Goal: Task Accomplishment & Management: Complete application form

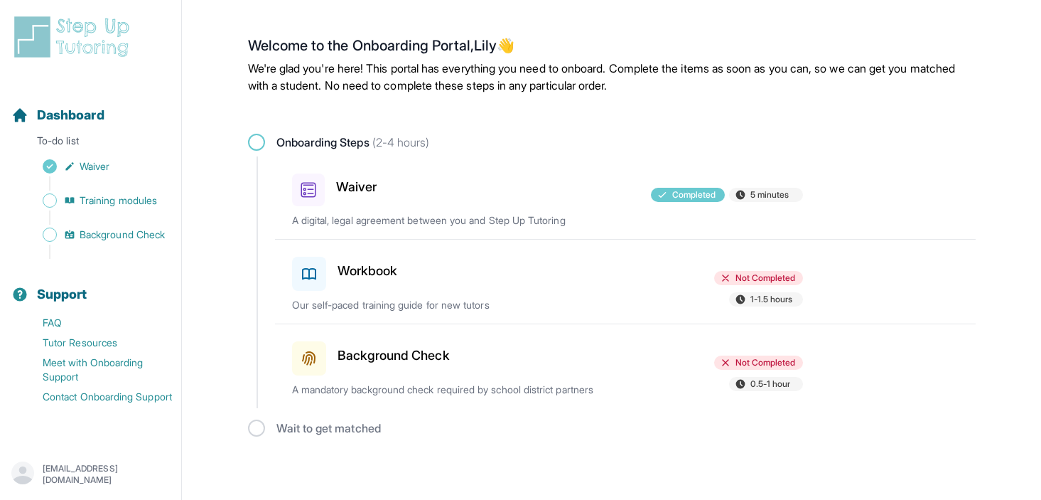
click at [484, 294] on div "Workbook Not Completed 1-1.5 hours Our self-paced training guide for new tutors" at bounding box center [634, 281] width 684 height 84
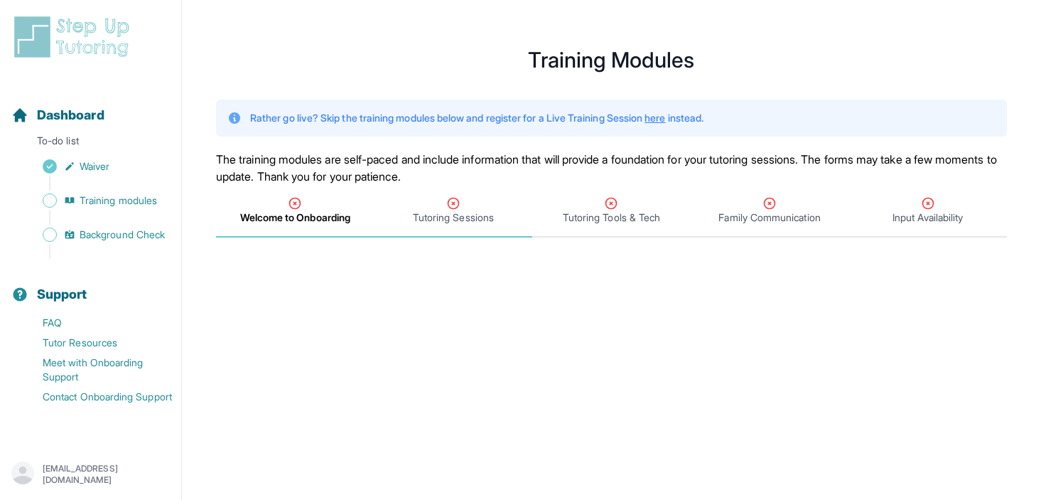
click at [465, 225] on span "Tutoring Sessions" at bounding box center [454, 211] width 158 height 53
click at [589, 205] on div "Tutoring Tools & Tech" at bounding box center [611, 210] width 153 height 28
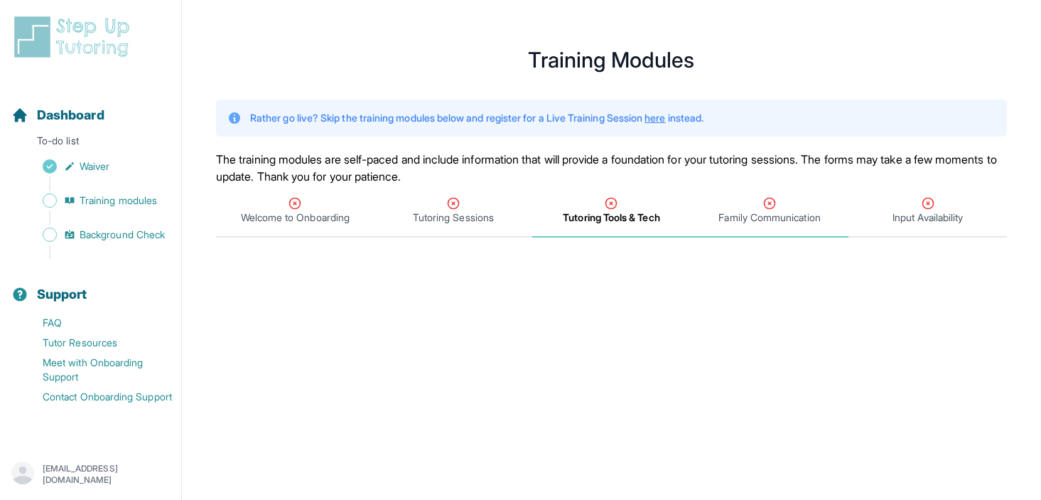
click at [734, 225] on span "Family Communication" at bounding box center [770, 211] width 158 height 53
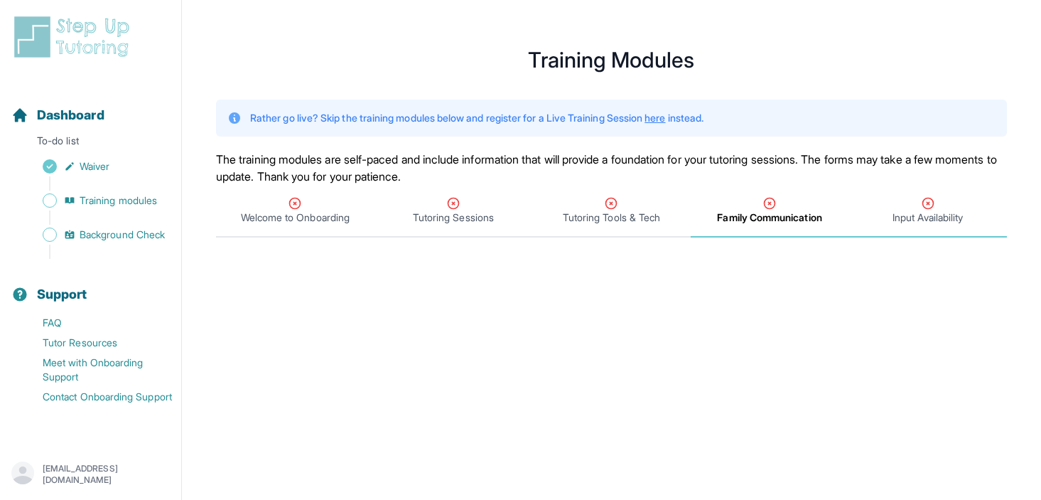
click at [917, 220] on span "Input Availability" at bounding box center [928, 217] width 70 height 14
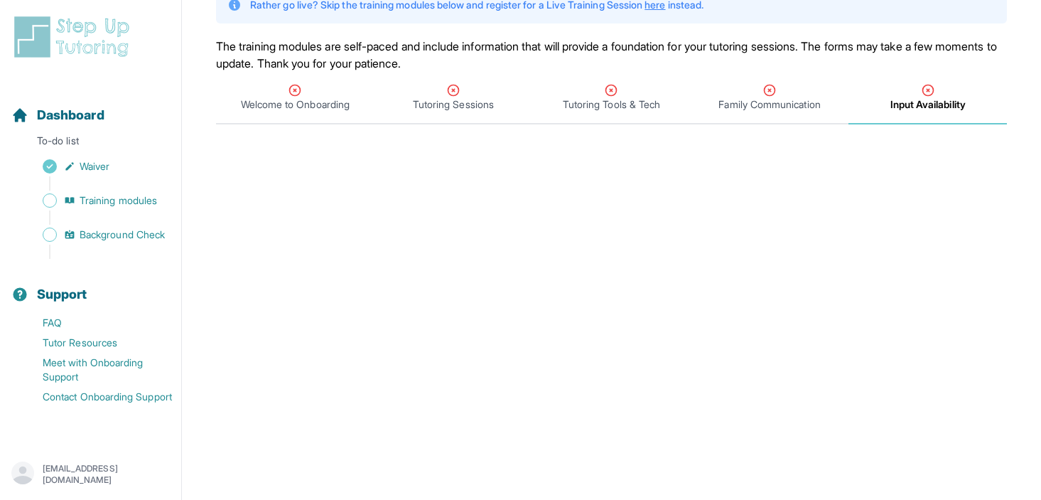
scroll to position [102, 0]
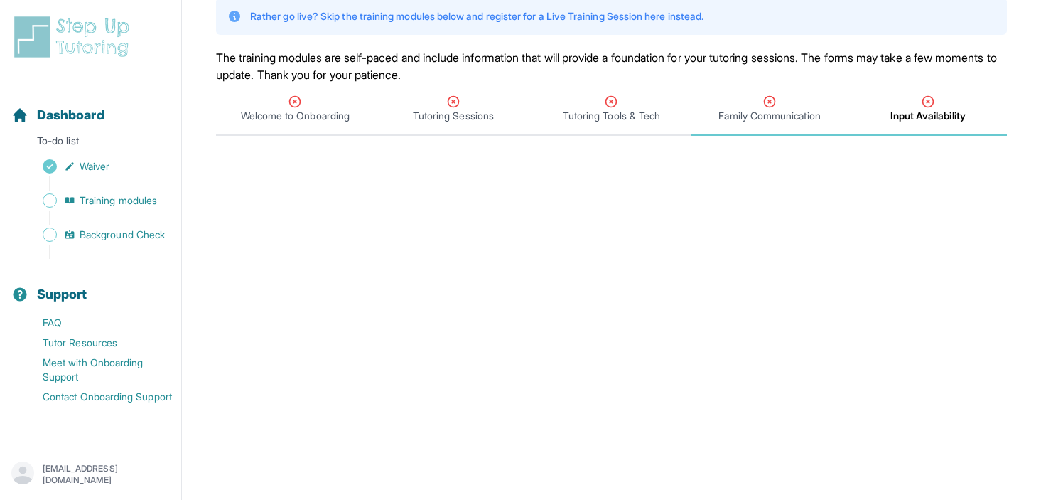
click at [811, 111] on span "Family Communication" at bounding box center [769, 116] width 102 height 14
click at [897, 112] on span "Input Availability" at bounding box center [928, 116] width 70 height 14
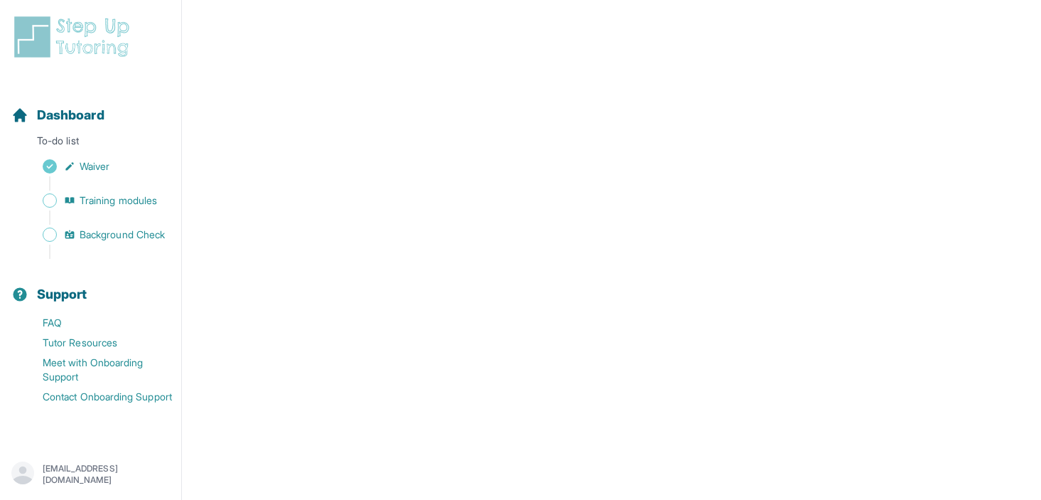
scroll to position [0, 0]
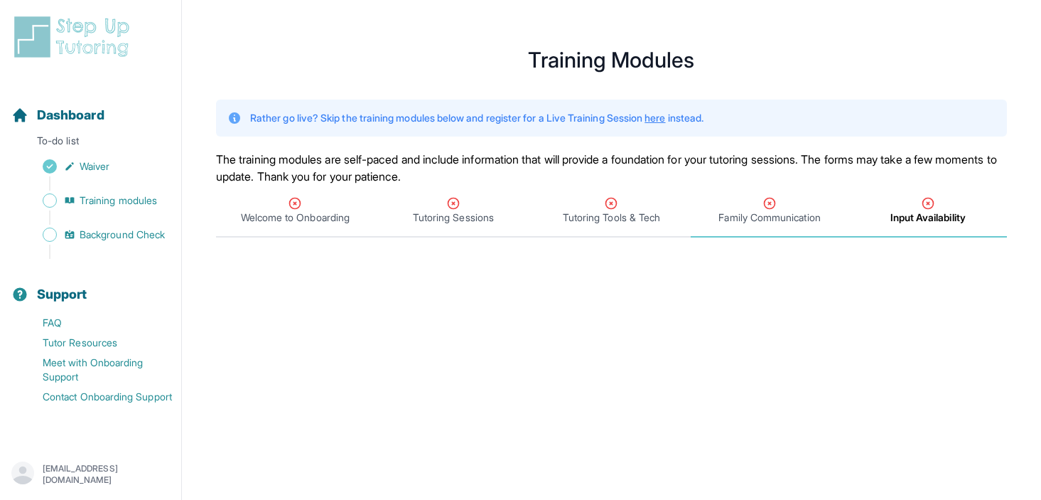
click at [744, 213] on span "Family Communication" at bounding box center [769, 217] width 102 height 14
click at [915, 216] on span "Input Availability" at bounding box center [928, 217] width 70 height 14
click at [601, 58] on h1 "Training Modules" at bounding box center [611, 59] width 791 height 17
click at [473, 119] on p "Rather go live? Skip the training modules below and register for a Live Trainin…" at bounding box center [476, 118] width 453 height 14
click at [129, 207] on span "Training modules" at bounding box center [118, 200] width 77 height 14
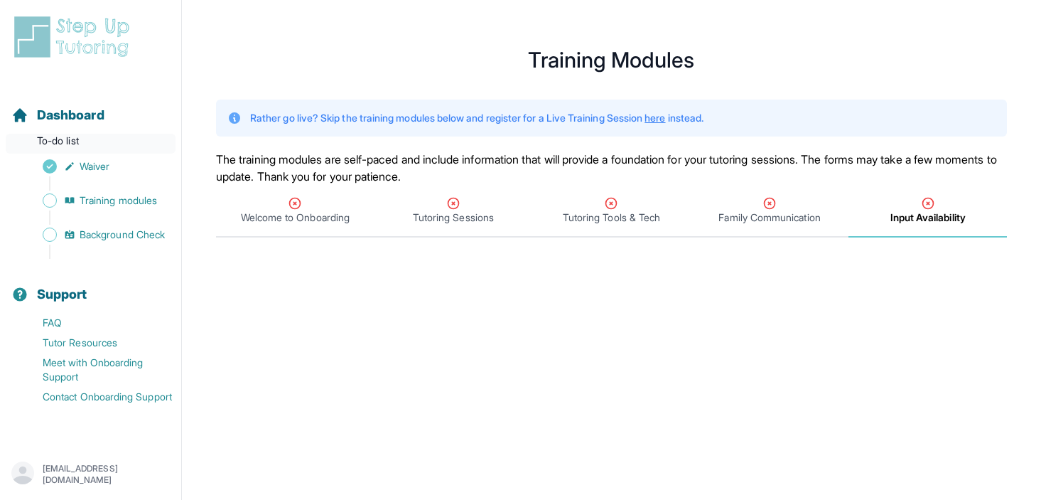
click at [63, 134] on p "To-do list" at bounding box center [91, 144] width 170 height 20
click at [72, 115] on span "Dashboard" at bounding box center [71, 115] width 68 height 20
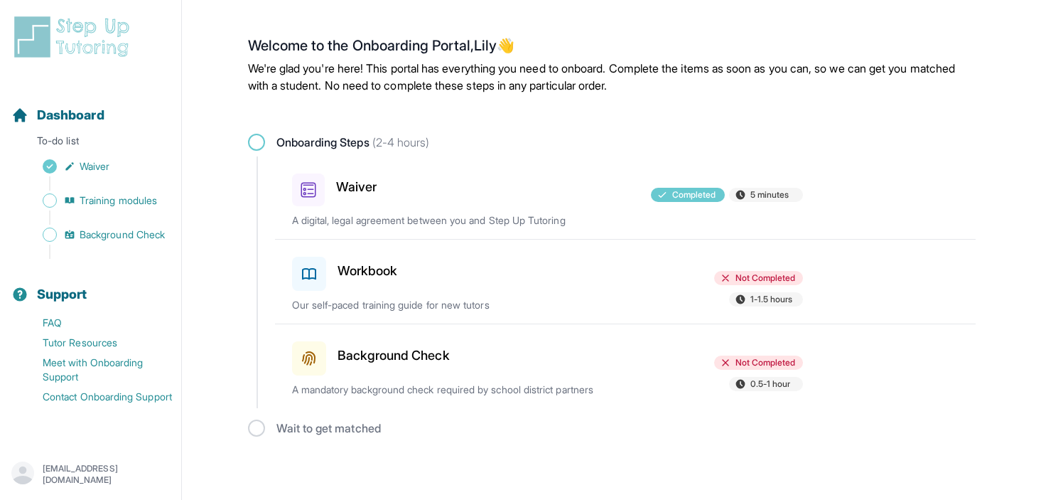
click at [394, 346] on h3 "Background Check" at bounding box center [394, 355] width 112 height 20
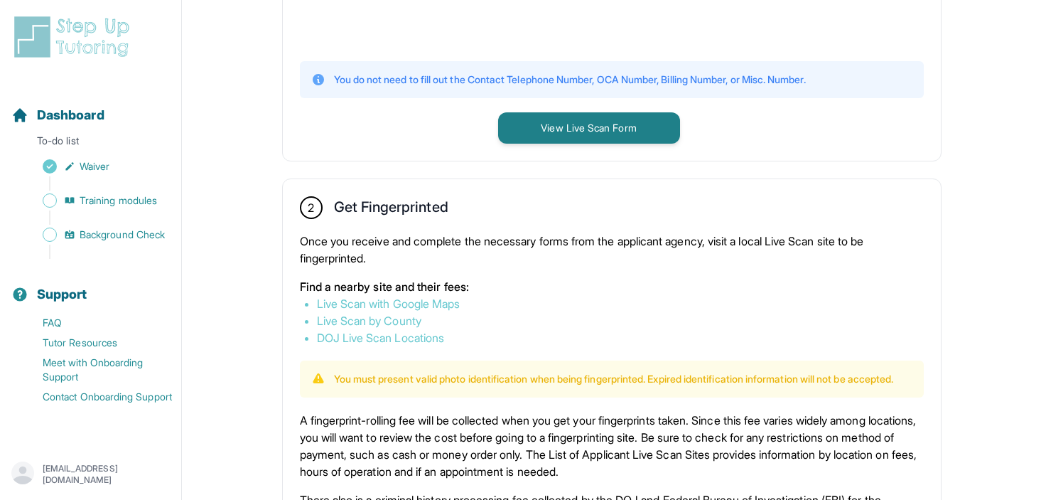
scroll to position [685, 0]
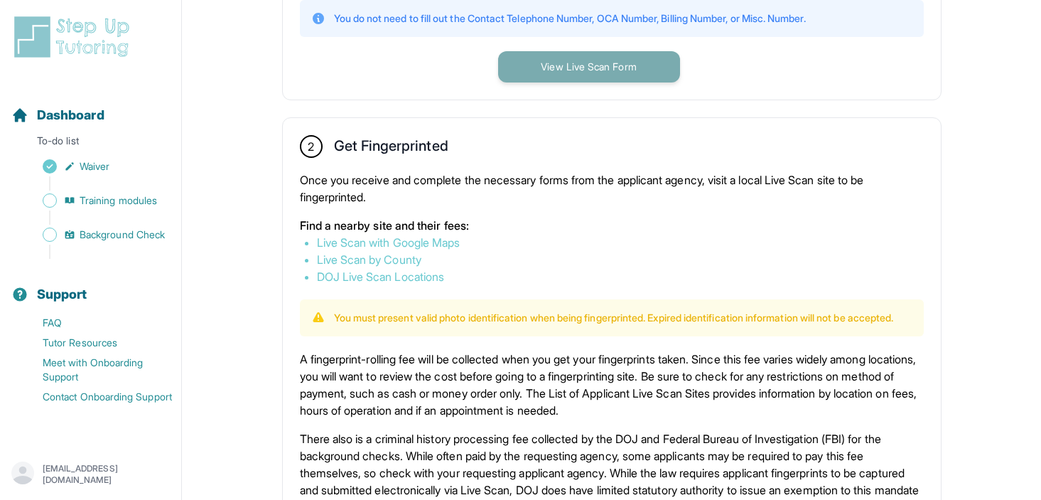
click at [561, 63] on button "View Live Scan Form" at bounding box center [589, 66] width 182 height 31
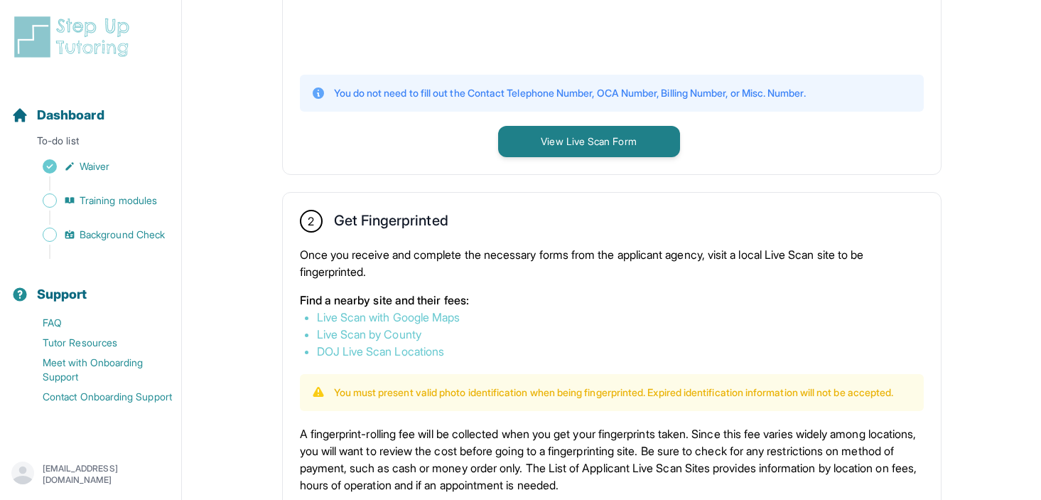
scroll to position [613, 0]
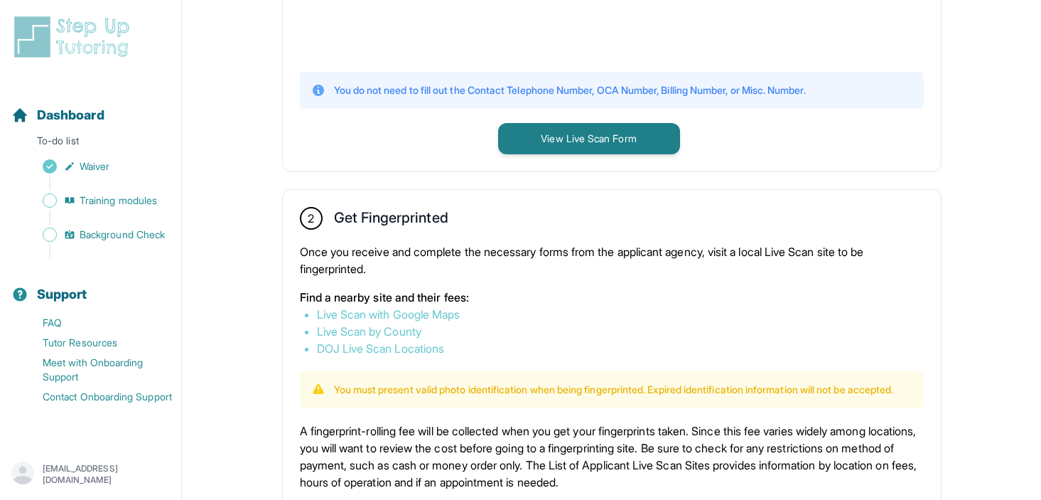
click at [404, 328] on link "Live Scan by County" at bounding box center [369, 331] width 104 height 14
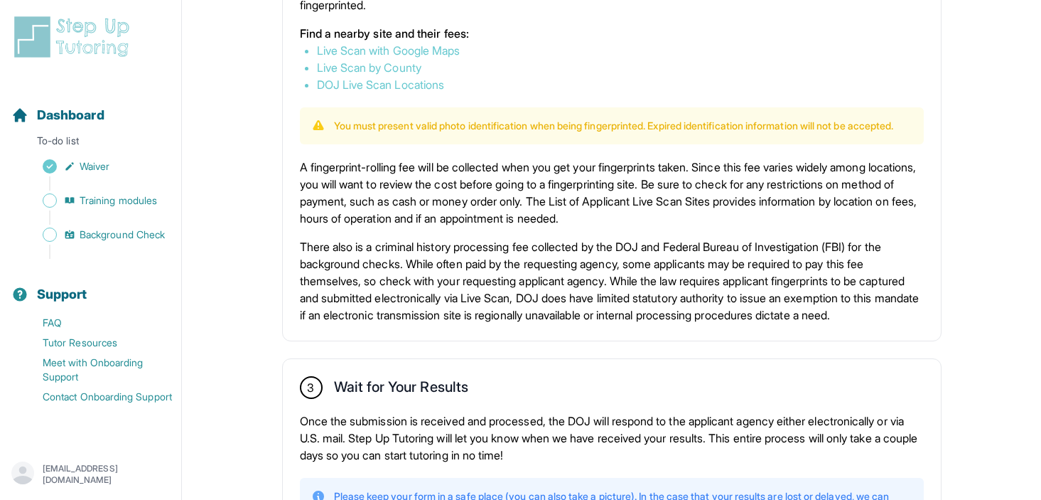
scroll to position [873, 0]
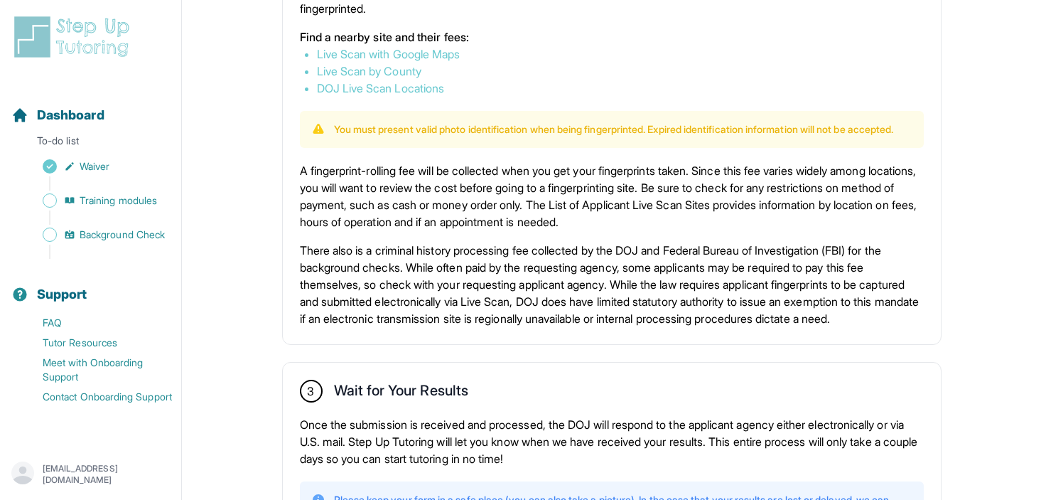
click at [399, 136] on p "You must present valid photo identification when being fingerprinted. Expired i…" at bounding box center [614, 129] width 560 height 14
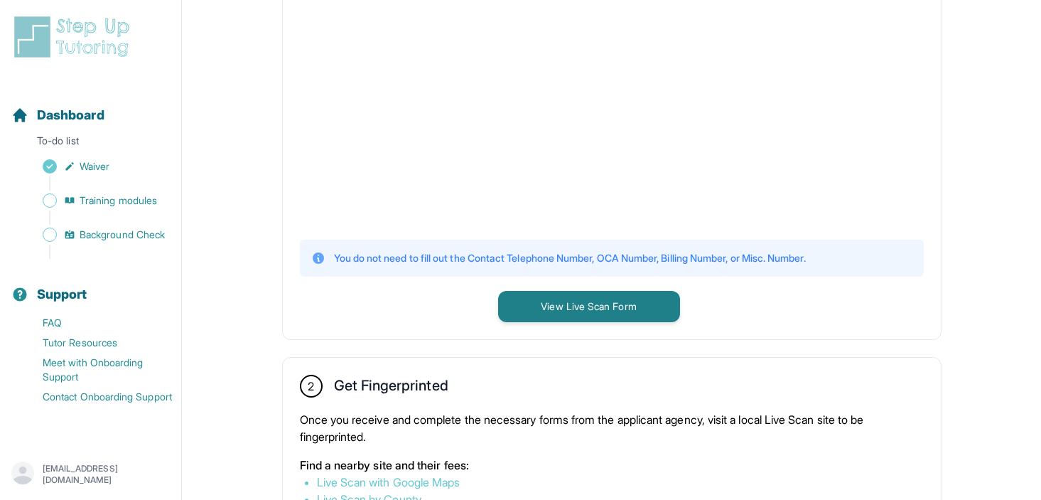
scroll to position [0, 0]
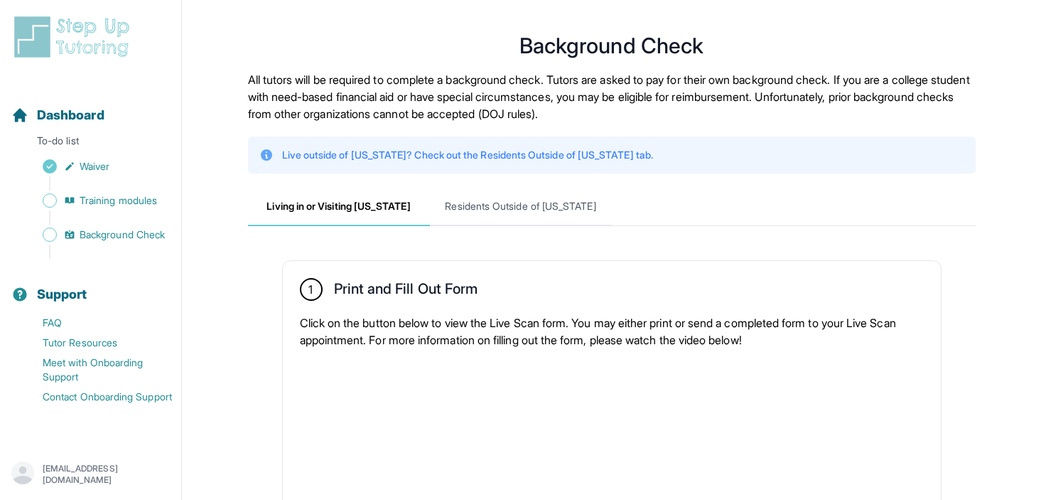
click at [377, 207] on span "Living in or Visiting California" at bounding box center [339, 207] width 182 height 38
click at [378, 156] on p "Live outside of California? Check out the Residents Outside of California tab." at bounding box center [467, 155] width 371 height 14
click at [487, 93] on p "All tutors will be required to complete a background check. Tutors are asked to…" at bounding box center [612, 96] width 728 height 51
click at [104, 232] on span "Background Check" at bounding box center [122, 234] width 85 height 14
click at [75, 134] on p "To-do list" at bounding box center [91, 144] width 170 height 20
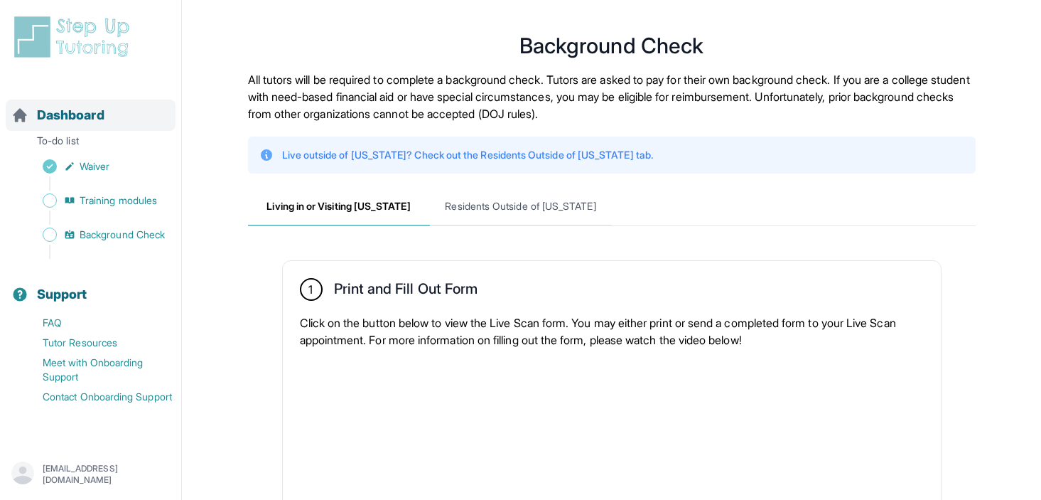
click at [75, 114] on span "Dashboard" at bounding box center [71, 115] width 68 height 20
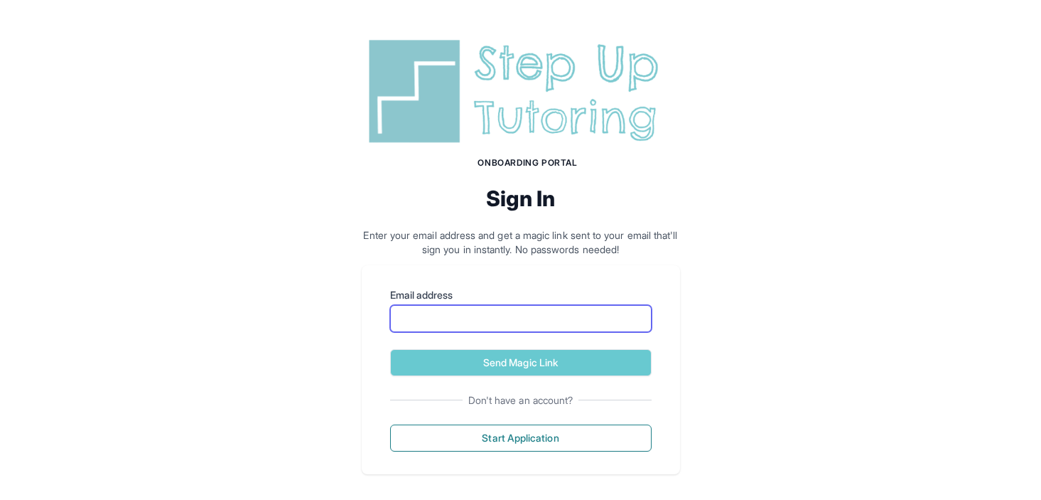
click at [419, 311] on input "Email address" at bounding box center [521, 318] width 262 height 27
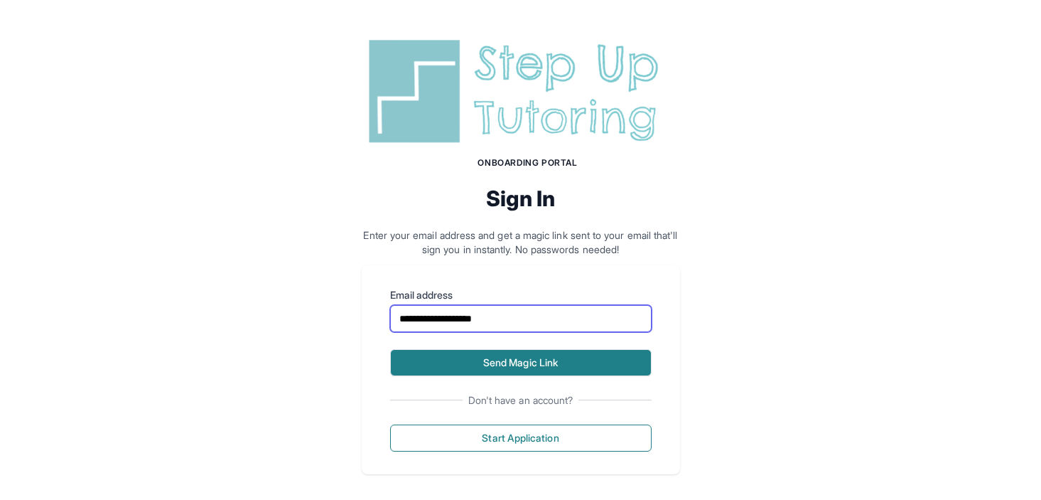
type input "**********"
click at [519, 359] on button "Send Magic Link" at bounding box center [521, 362] width 262 height 27
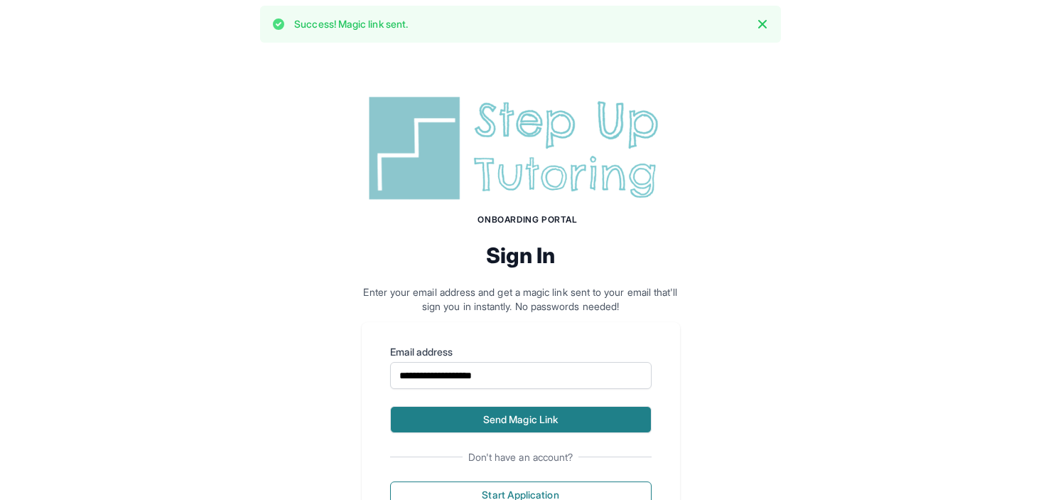
scroll to position [74, 0]
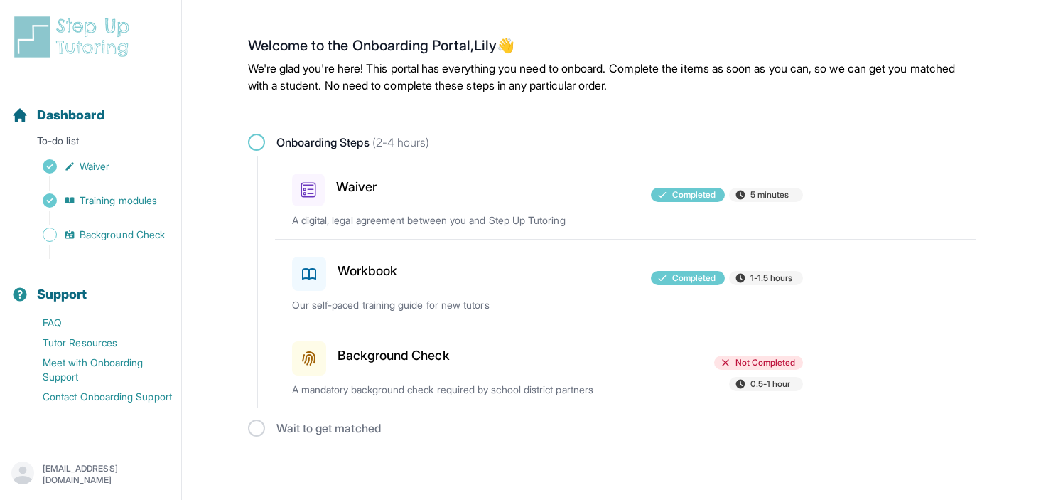
click at [380, 363] on h3 "Background Check" at bounding box center [394, 355] width 112 height 20
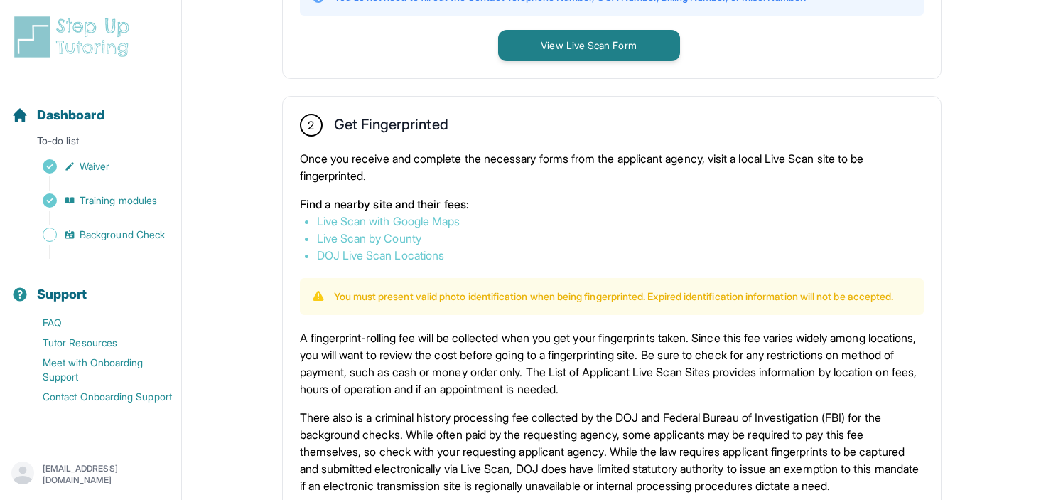
scroll to position [402, 0]
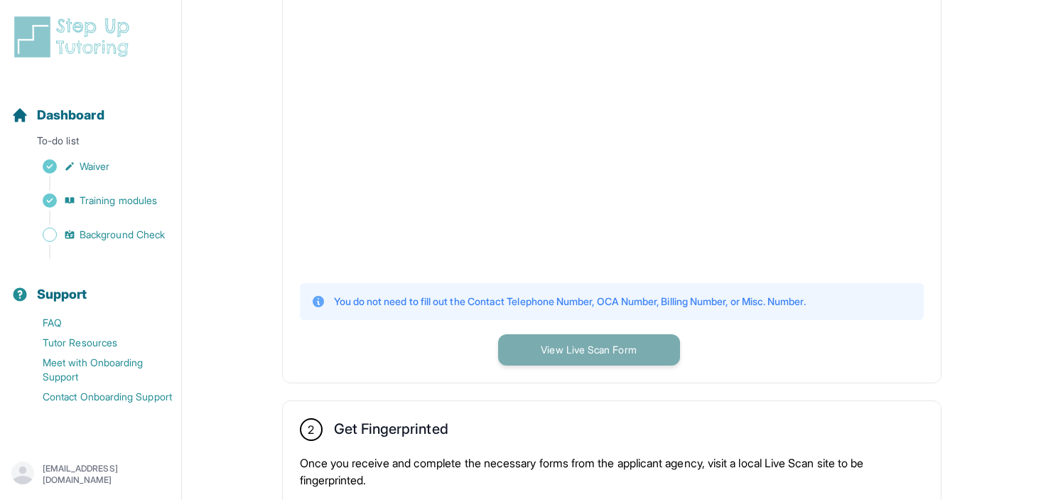
click at [531, 352] on button "View Live Scan Form" at bounding box center [589, 349] width 182 height 31
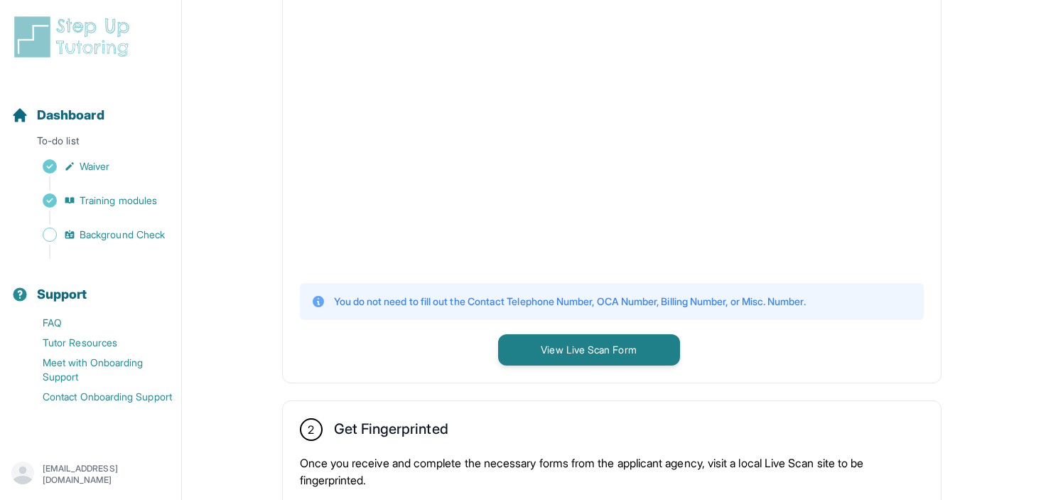
click at [242, 235] on main "**********" at bounding box center [611, 352] width 859 height 1475
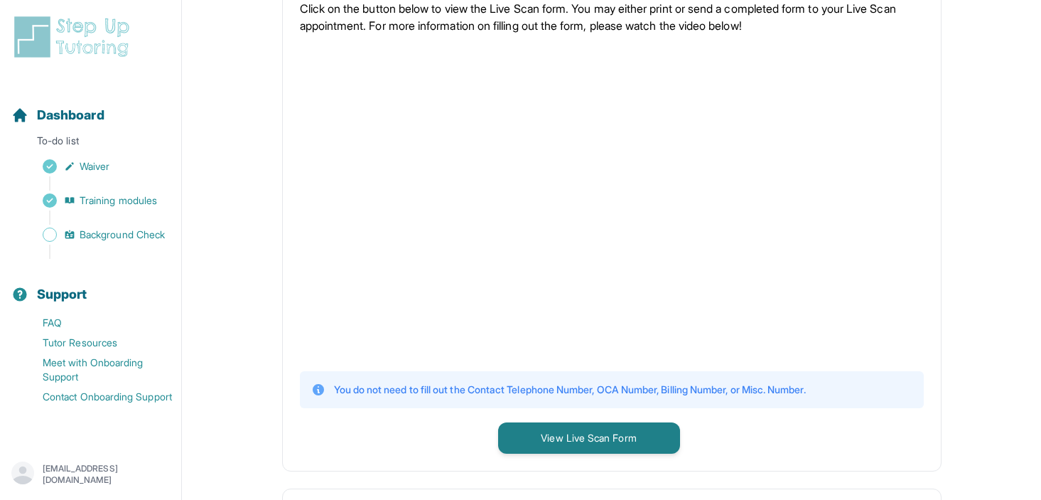
scroll to position [0, 0]
